Goal: Answer question/provide support

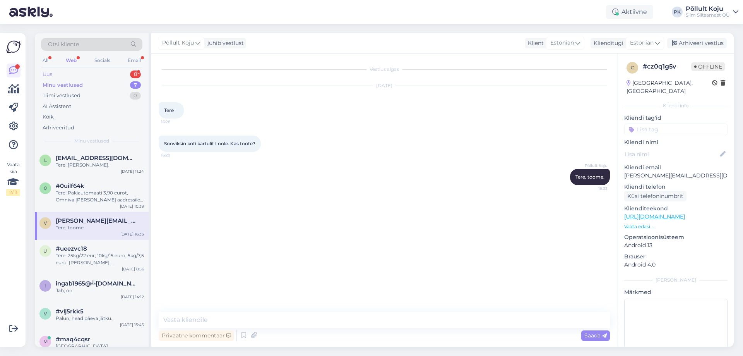
click at [120, 73] on div "Uus 8" at bounding box center [91, 74] width 101 height 11
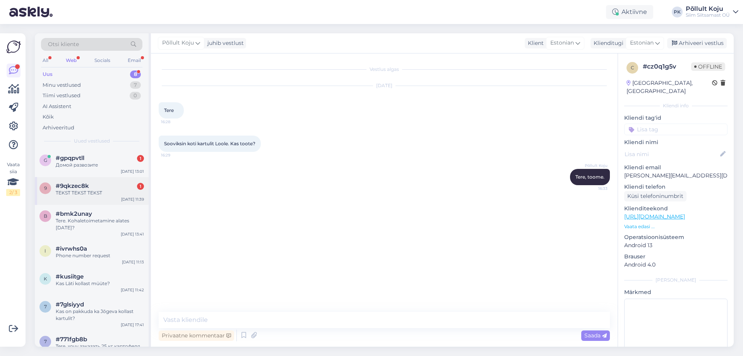
click at [103, 188] on div "#9qkzec8k 1" at bounding box center [100, 185] width 88 height 7
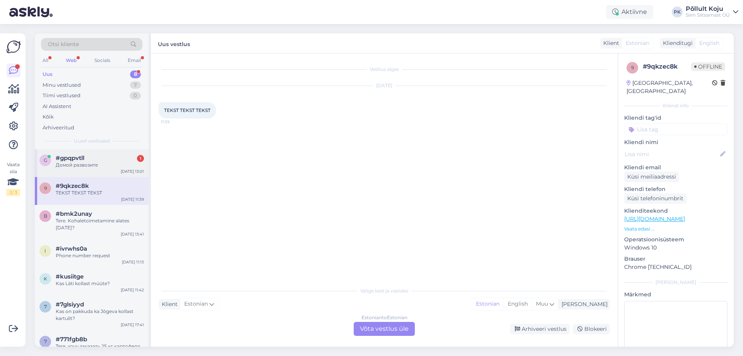
click at [112, 164] on div "Домой развозите" at bounding box center [100, 164] width 88 height 7
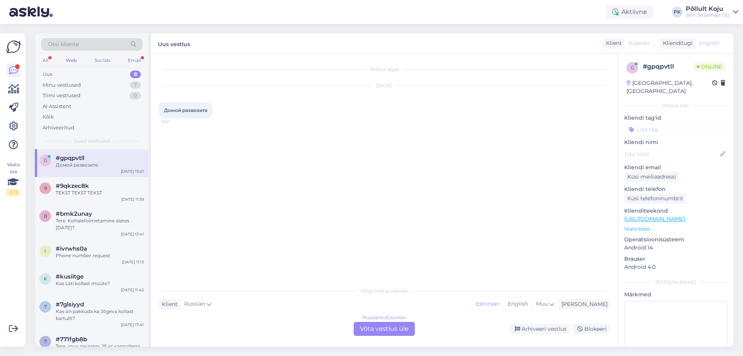
click at [377, 332] on div "Russian to Estonian Võta vestlus üle" at bounding box center [384, 328] width 61 height 14
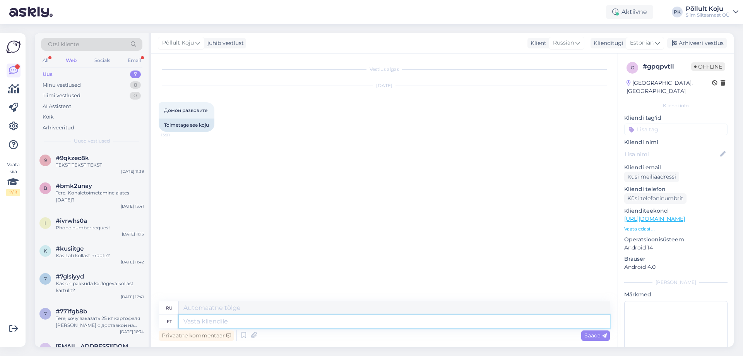
click at [228, 325] on textarea at bounding box center [394, 321] width 431 height 13
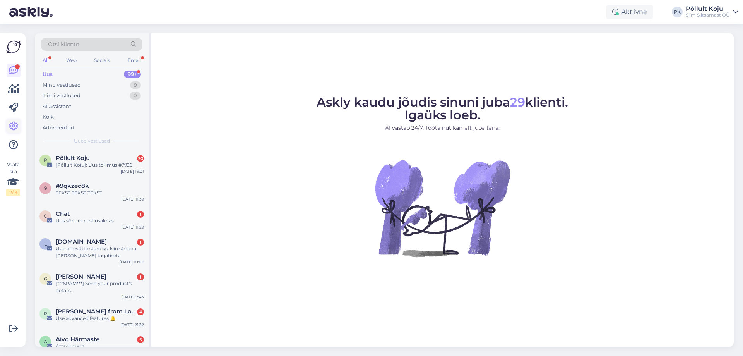
click at [16, 123] on icon at bounding box center [13, 125] width 9 height 9
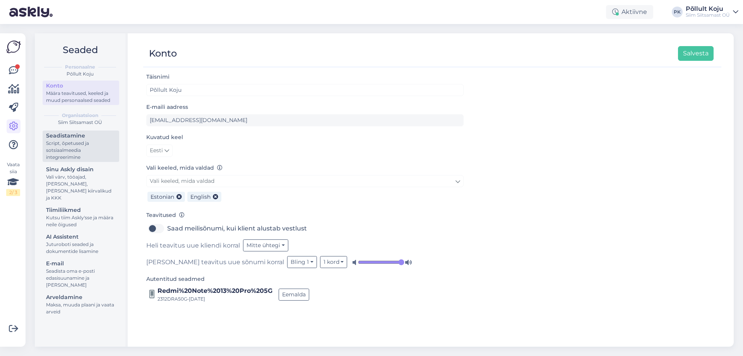
click at [55, 142] on div "Script, õpetused ja sotsiaalmeedia integreerimine" at bounding box center [81, 150] width 70 height 21
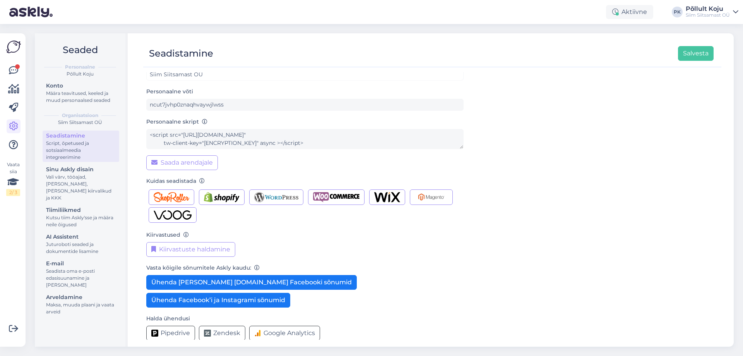
scroll to position [22, 0]
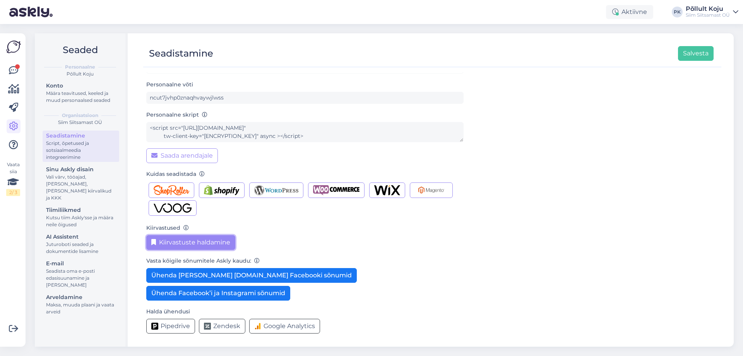
click at [201, 244] on button "Kiirvastuste haldamine" at bounding box center [190, 242] width 89 height 15
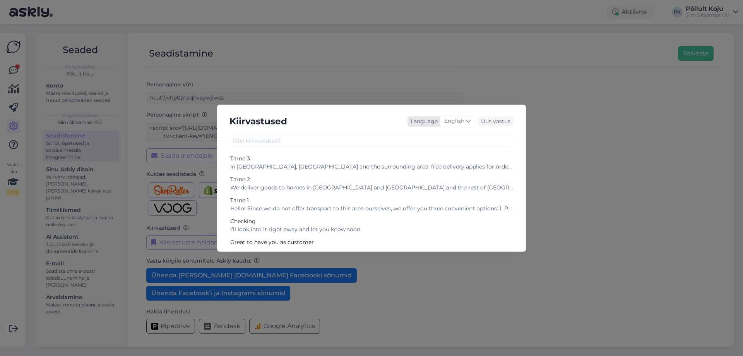
click at [464, 120] on span "English" at bounding box center [454, 121] width 20 height 9
click at [465, 119] on div "English" at bounding box center [457, 121] width 35 height 12
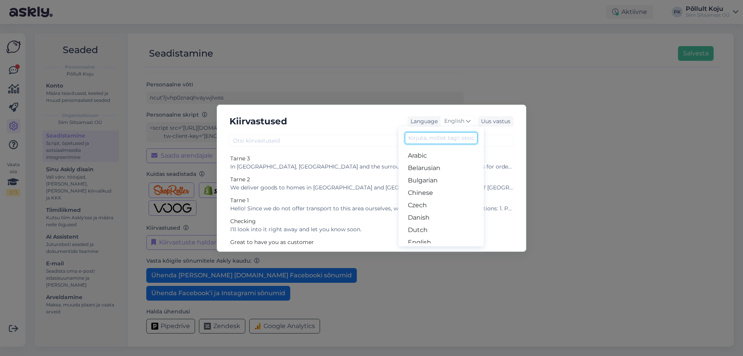
click at [430, 136] on input at bounding box center [441, 138] width 73 height 12
type input "es"
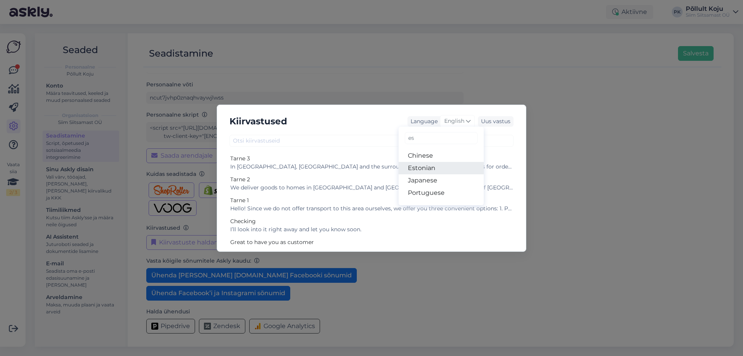
click at [428, 168] on link "Estonian" at bounding box center [440, 168] width 85 height 12
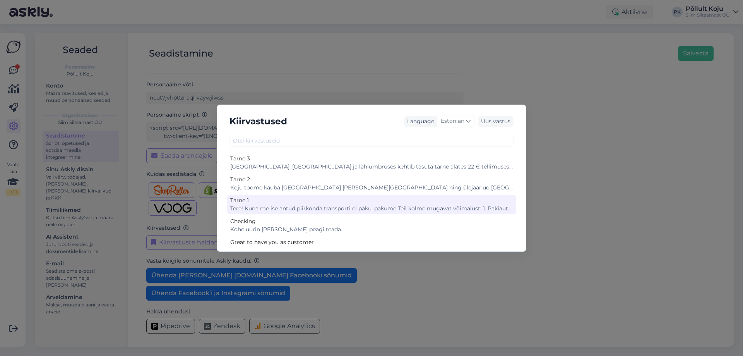
click at [376, 204] on div "Tere! Kuna me ise antud piirkonda transporti ei paku, pakume Teil kolme mugavat…" at bounding box center [371, 208] width 282 height 8
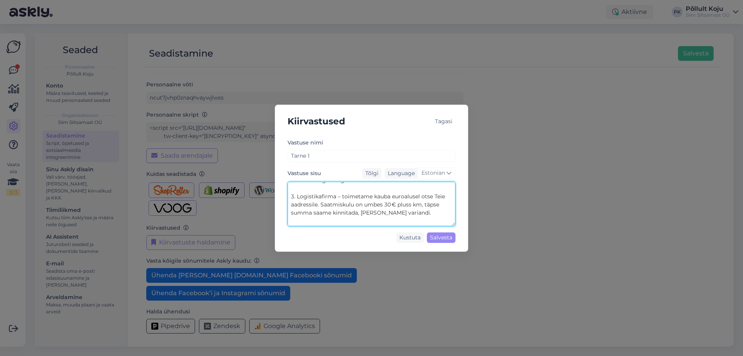
scroll to position [122, 0]
drag, startPoint x: 289, startPoint y: 187, endPoint x: 482, endPoint y: 225, distance: 196.4
click at [482, 225] on div "Kiirvastused Tagasi Vastuse nimi Tarne 1 Vastuse sisu Tõlgi Language Estonian T…" at bounding box center [371, 178] width 743 height 356
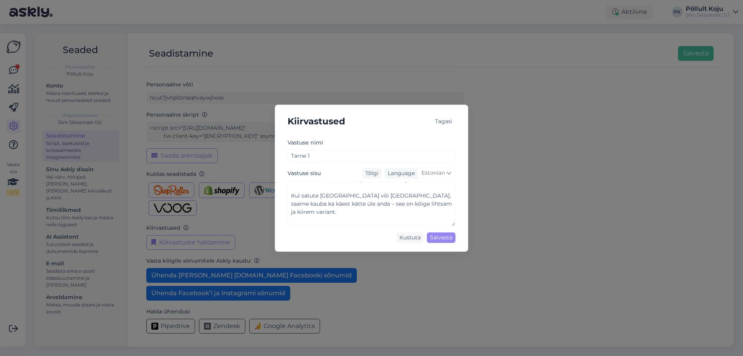
click at [449, 119] on div "Tagasi" at bounding box center [444, 121] width 24 height 10
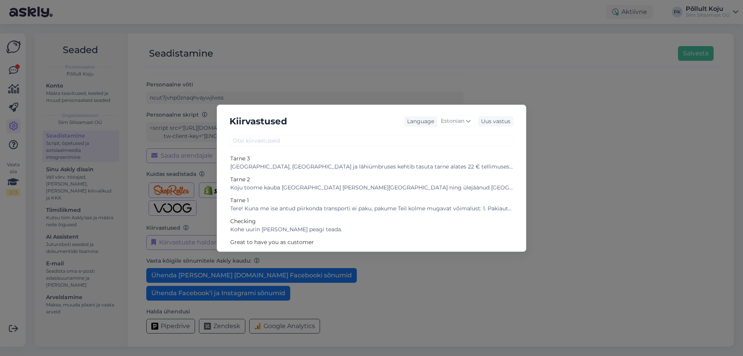
click at [13, 73] on div "Kiirvastused Language Estonian Uus vastus Tarne 3 Tallinnas, Tartus ja lähiümbr…" at bounding box center [371, 178] width 743 height 356
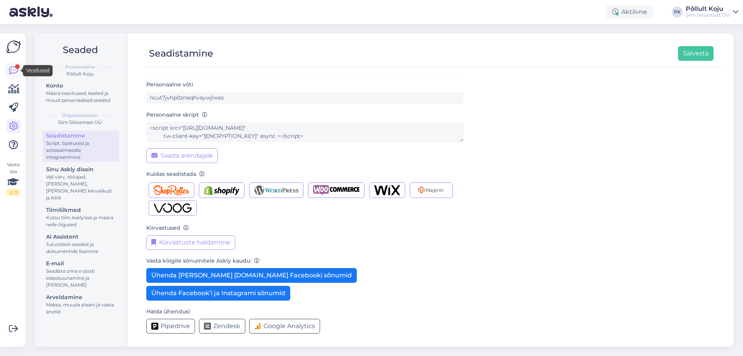
click at [16, 68] on div at bounding box center [17, 66] width 5 height 5
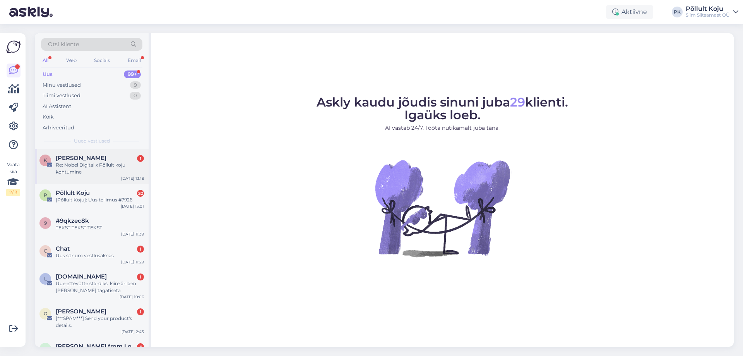
click at [95, 165] on div "Re: Nobel Digital x Põllult koju kohtumine" at bounding box center [100, 168] width 88 height 14
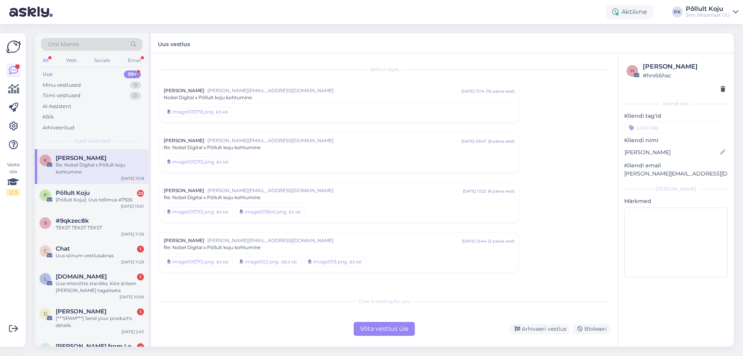
scroll to position [121, 0]
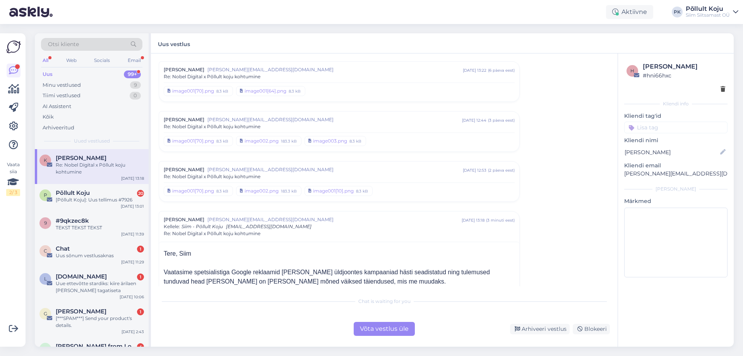
click at [325, 274] on span "Vaatasime spetsialistiga Google reklaamid üle ja üldjoontes kampaaniad hästi se…" at bounding box center [327, 276] width 326 height 16
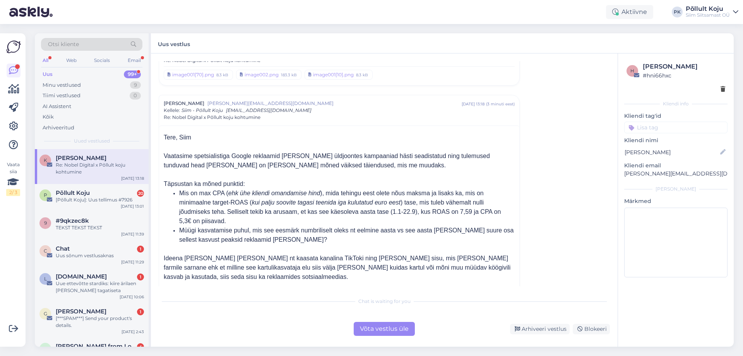
scroll to position [275, 0]
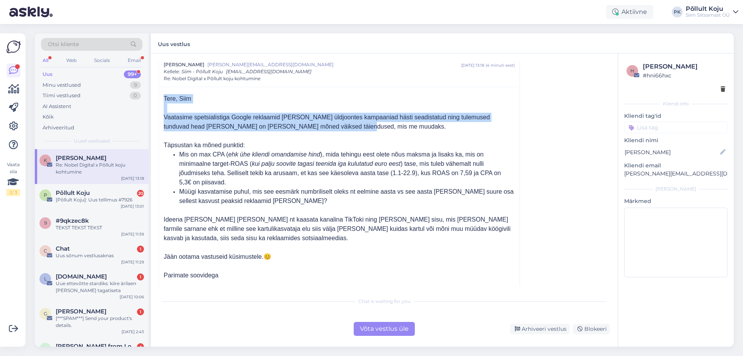
drag, startPoint x: 162, startPoint y: 96, endPoint x: 383, endPoint y: 122, distance: 222.4
copy div "Tere, Siim Vaatasime spetsialistiga Google reklaamid üle ja üldjoontes kampaani…"
